Goal: Task Accomplishment & Management: Manage account settings

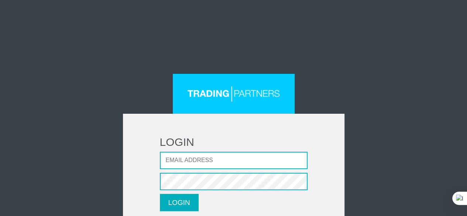
scroll to position [32, 0]
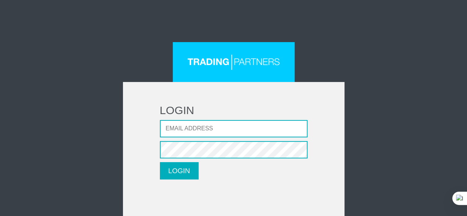
click at [204, 127] on input "Email address" at bounding box center [234, 128] width 148 height 17
type input "khokharrider@gmail.com"
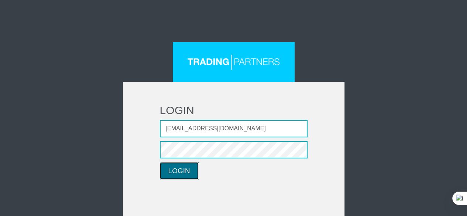
click at [187, 173] on button "LOGIN" at bounding box center [179, 170] width 39 height 17
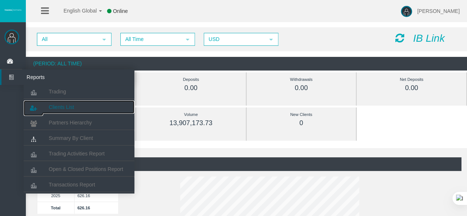
click at [62, 102] on link "Clients List" at bounding box center [79, 106] width 111 height 13
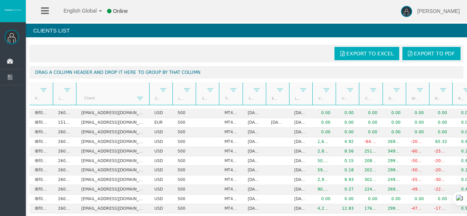
drag, startPoint x: 100, startPoint y: 96, endPoint x: 154, endPoint y: 98, distance: 54.3
click at [154, 98] on div "Partner code Login Client Currency Leverage Short Code Type Start Date End Date…" at bounding box center [252, 93] width 444 height 23
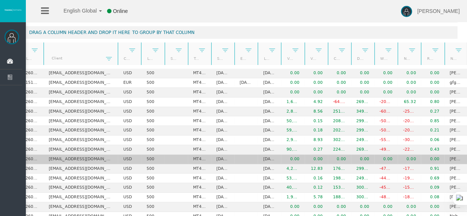
scroll to position [0, 34]
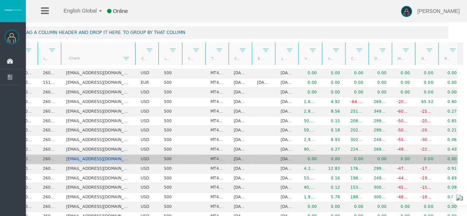
drag, startPoint x: 60, startPoint y: 158, endPoint x: 119, endPoint y: 158, distance: 58.7
click at [119, 158] on td "dmnadeemkhokhar@gmail.com" at bounding box center [98, 160] width 74 height 10
copy td "dmnadeemkhokhar@gmail.c"
